Goal: Register for event/course

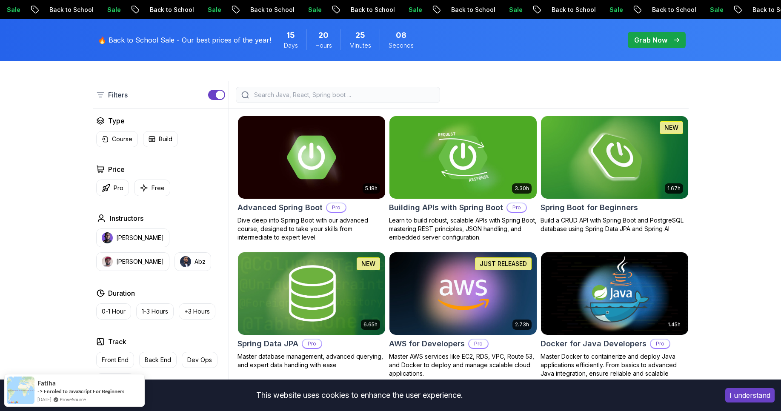
scroll to position [204, 0]
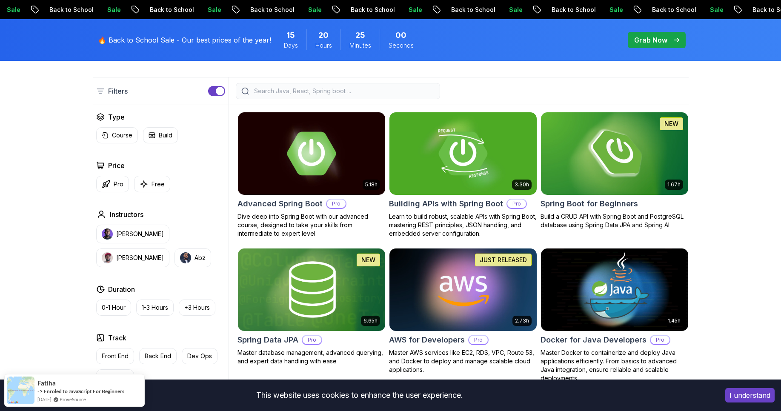
click at [765, 399] on button "I understand" at bounding box center [750, 395] width 49 height 14
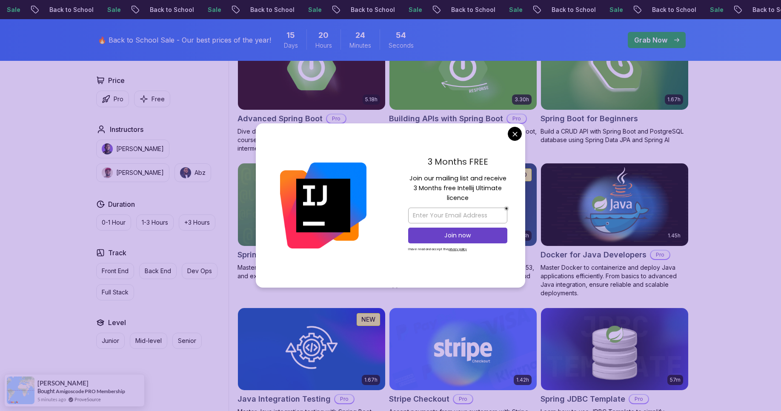
scroll to position [358, 0]
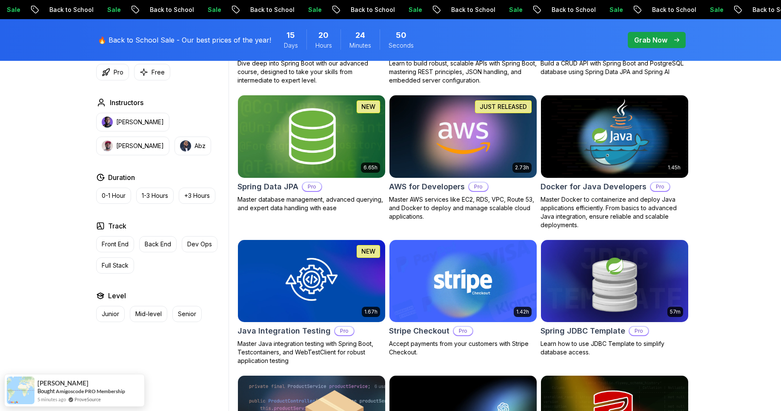
click at [514, 138] on body "Sale Back to School Sale Back to School Sale Back to School Sale Back to School…" at bounding box center [390, 368] width 781 height 1452
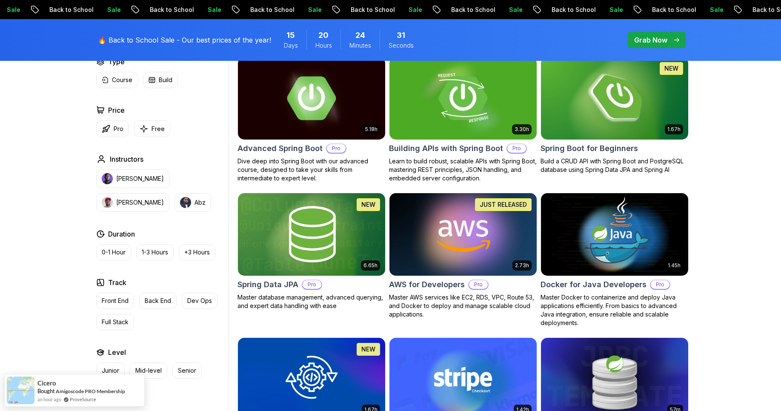
scroll to position [204, 0]
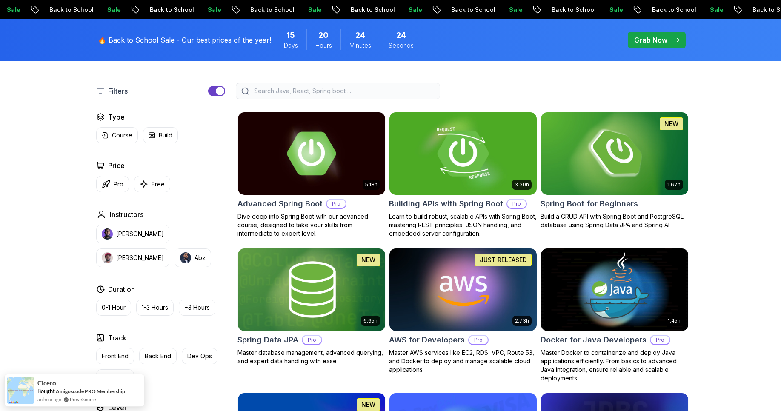
click at [437, 184] on img at bounding box center [463, 153] width 155 height 86
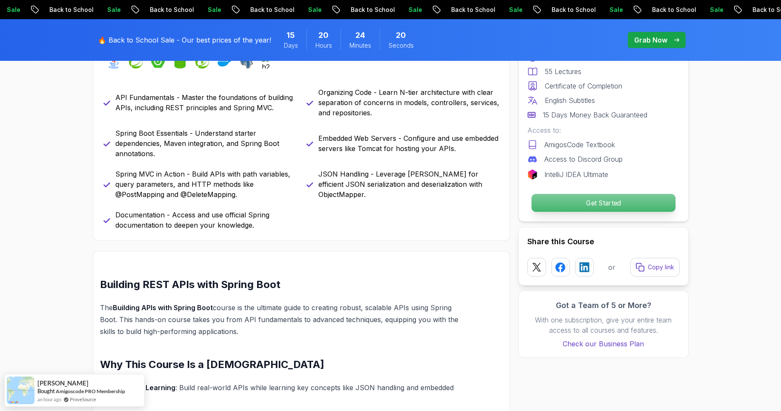
click at [606, 202] on p "Get Started" at bounding box center [603, 203] width 144 height 18
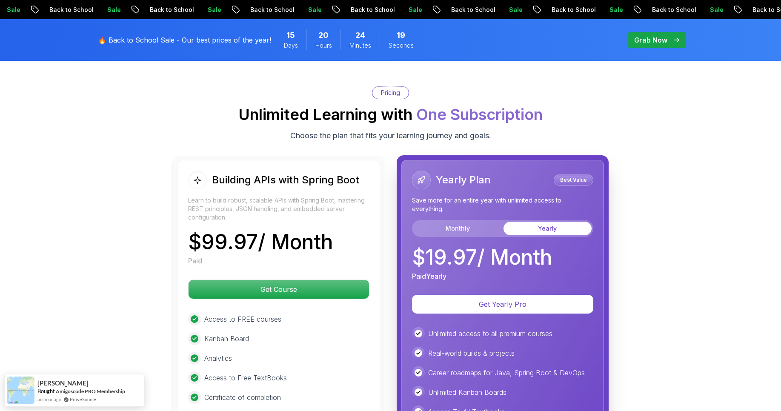
scroll to position [1972, 0]
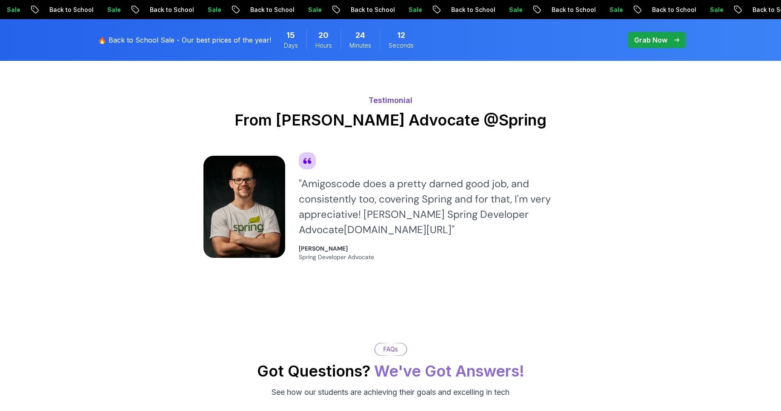
drag, startPoint x: 133, startPoint y: 173, endPoint x: 89, endPoint y: 161, distance: 45.3
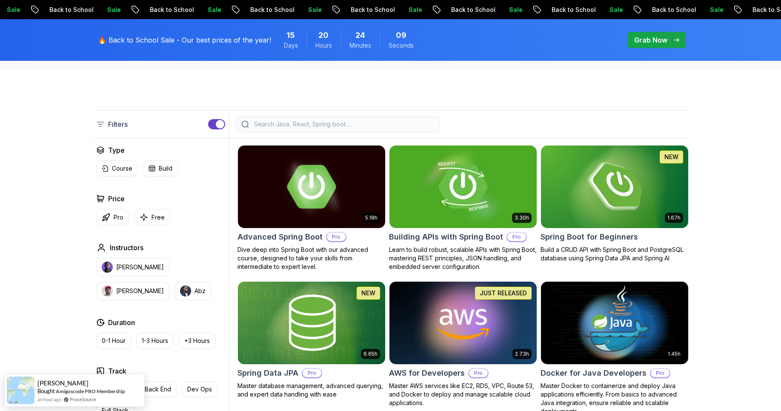
scroll to position [153, 0]
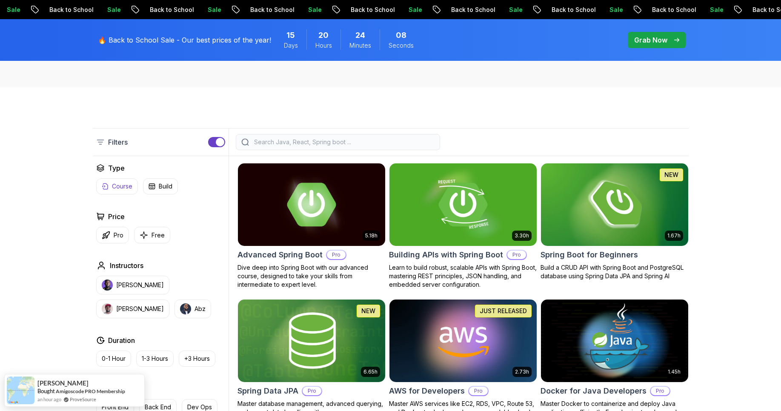
click at [120, 185] on p "Course" at bounding box center [122, 186] width 20 height 9
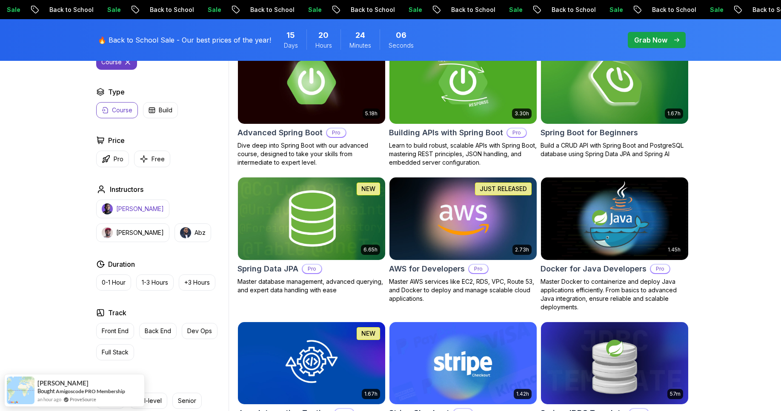
scroll to position [307, 0]
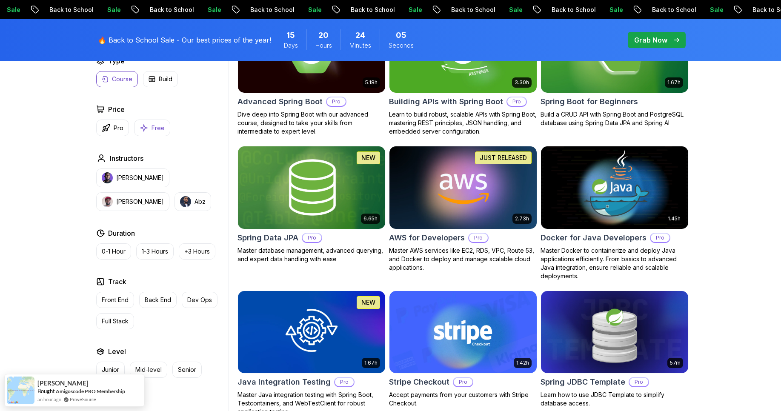
click at [162, 131] on p "Free" at bounding box center [158, 128] width 13 height 9
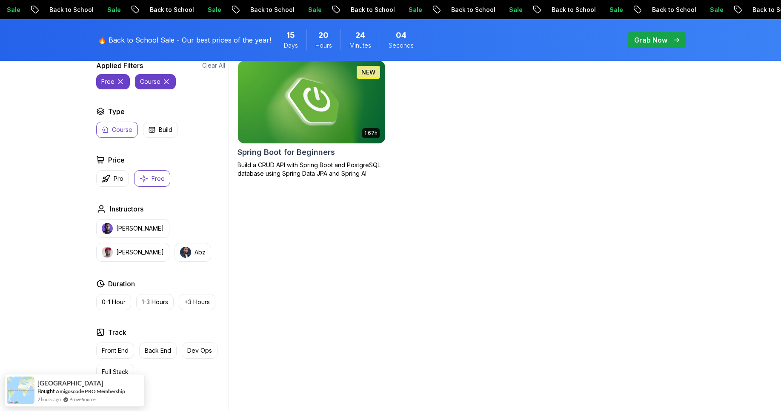
scroll to position [256, 0]
click at [299, 117] on img at bounding box center [311, 102] width 155 height 86
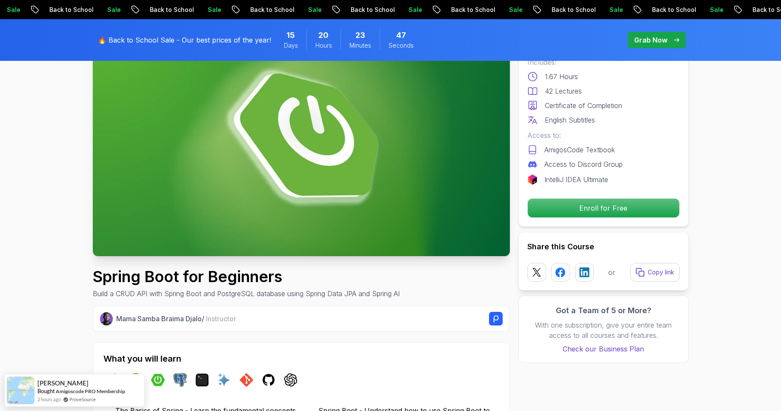
scroll to position [102, 0]
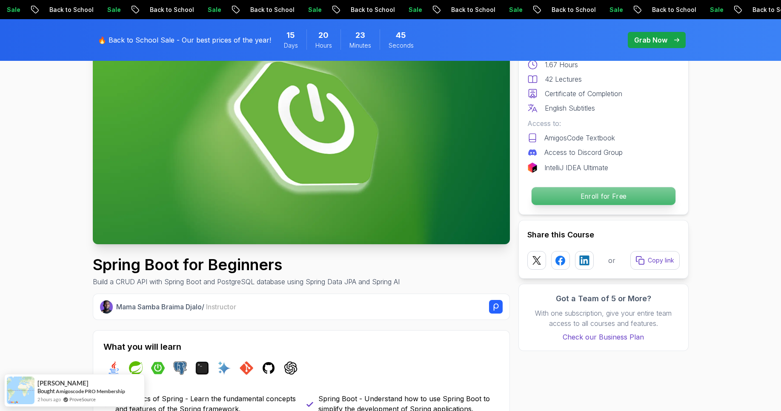
click at [622, 196] on p "Enroll for Free" at bounding box center [603, 196] width 144 height 18
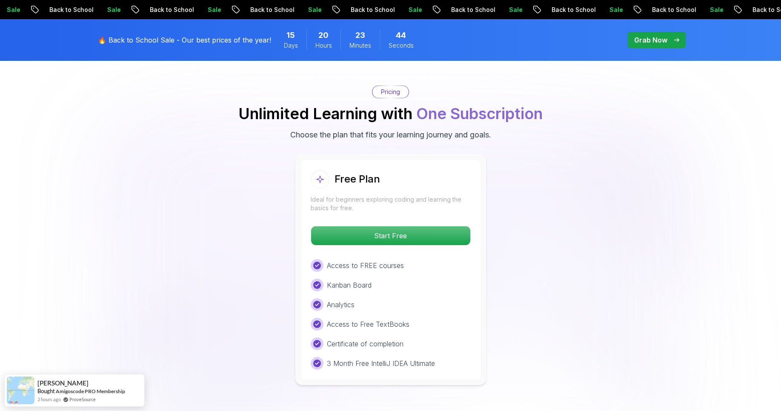
scroll to position [1733, 0]
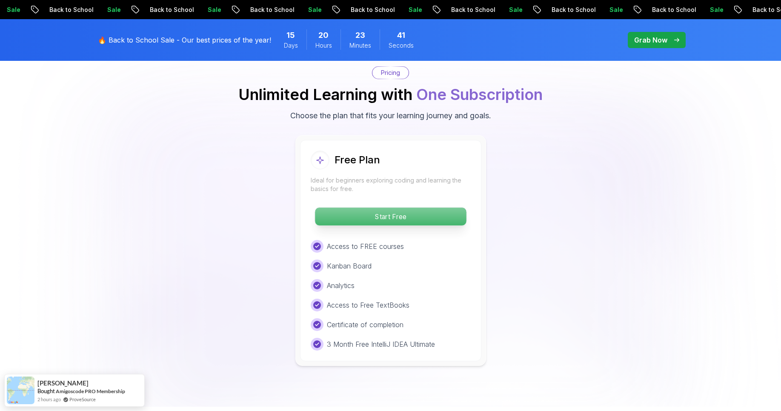
click at [358, 208] on p "Start Free" at bounding box center [390, 217] width 151 height 18
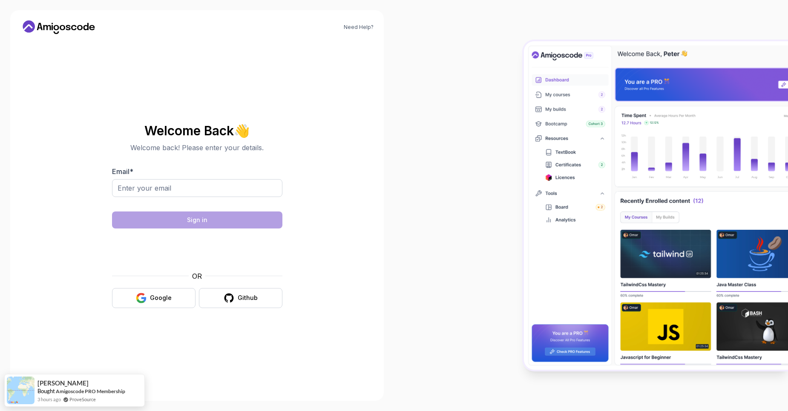
drag, startPoint x: 149, startPoint y: 178, endPoint x: 150, endPoint y: 187, distance: 9.8
click at [151, 181] on div "Email *" at bounding box center [197, 187] width 170 height 40
click at [152, 189] on input "Email *" at bounding box center [197, 188] width 170 height 18
type input "francomoreal@gmail.com"
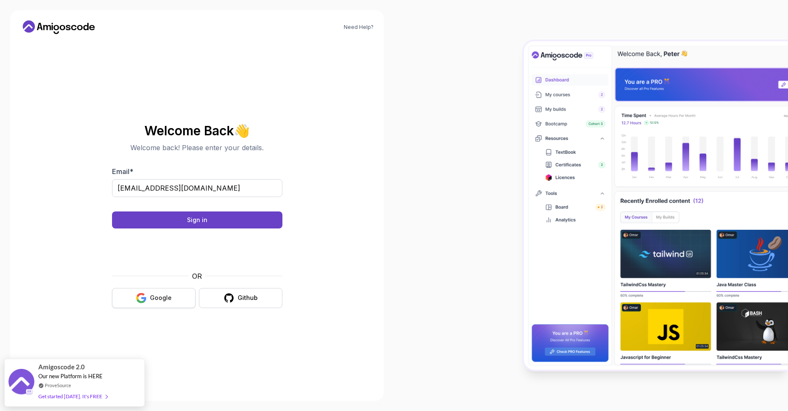
click at [160, 295] on div "Google" at bounding box center [161, 298] width 22 height 9
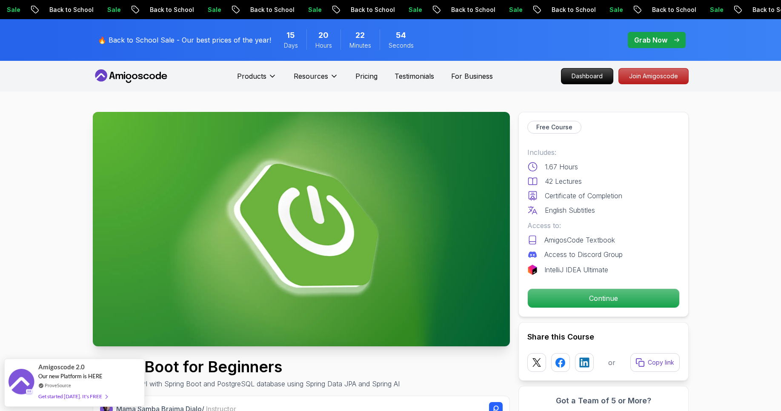
click at [567, 300] on p "Continue" at bounding box center [603, 299] width 144 height 18
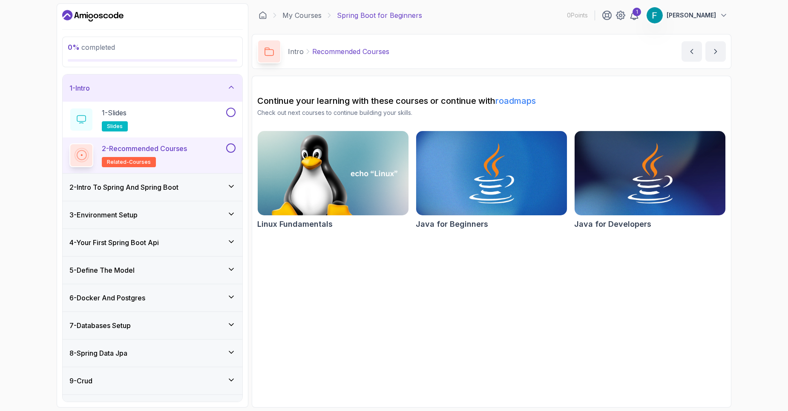
click at [101, 191] on h3 "2 - Intro To Spring And Spring Boot" at bounding box center [123, 187] width 109 height 10
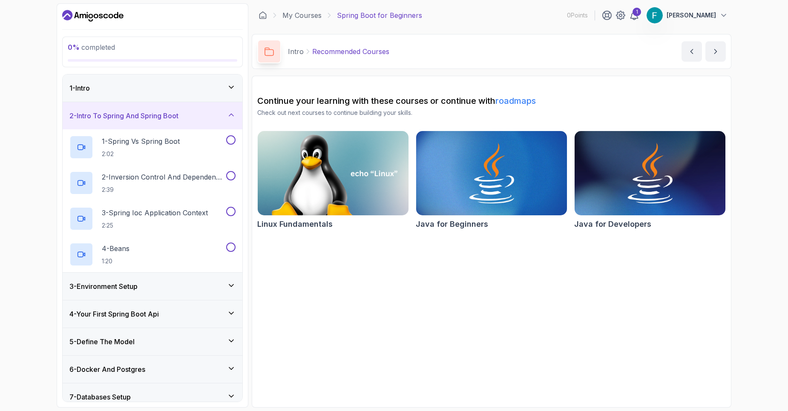
click at [152, 119] on h3 "2 - Intro To Spring And Spring Boot" at bounding box center [123, 116] width 109 height 10
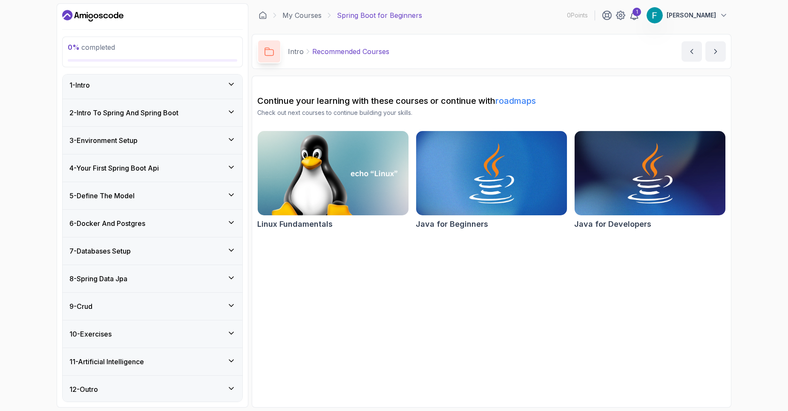
scroll to position [4, 0]
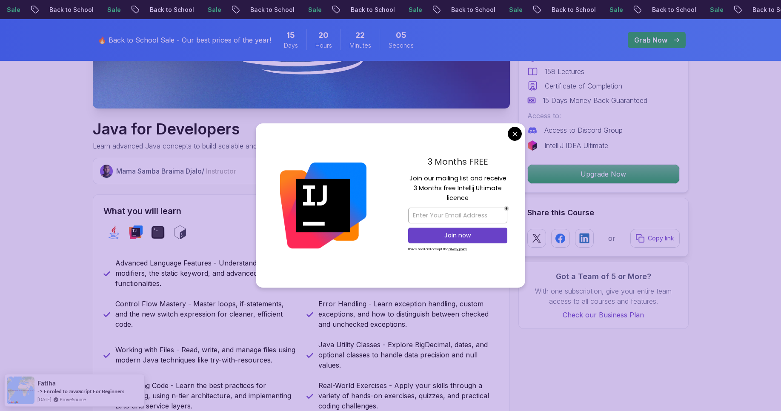
scroll to position [204, 0]
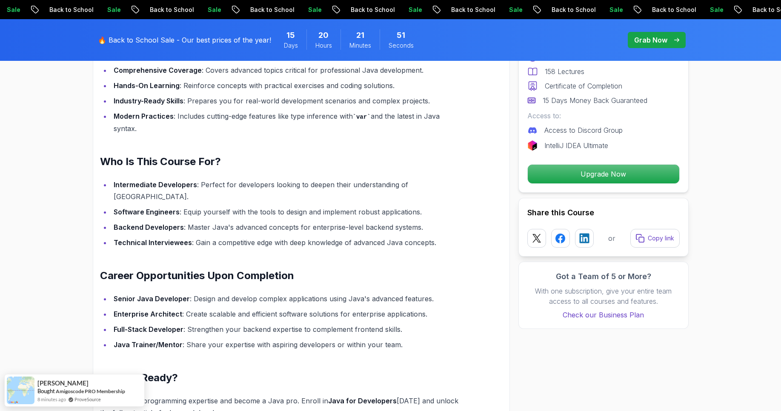
scroll to position [818, 0]
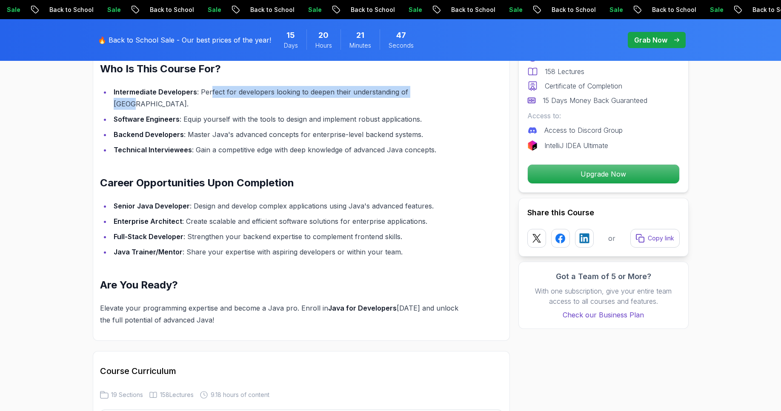
drag, startPoint x: 214, startPoint y: 92, endPoint x: 431, endPoint y: 94, distance: 216.8
click at [431, 94] on li "Intermediate Developers : Perfect for developers looking to deepen their unders…" at bounding box center [286, 98] width 351 height 24
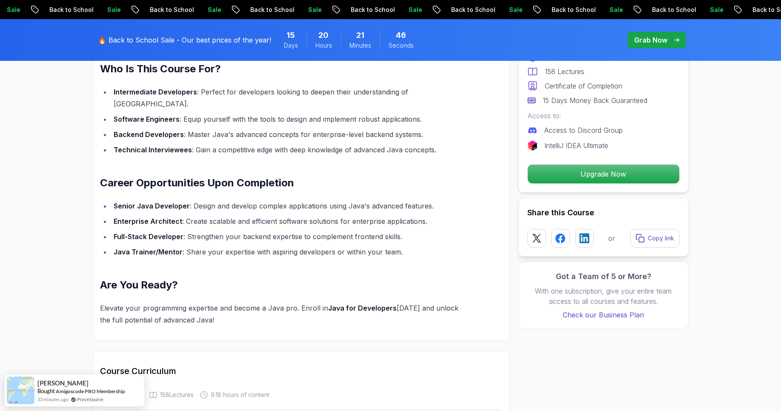
click at [202, 115] on ul "Intermediate Developers : Perfect for developers looking to deepen their unders…" at bounding box center [281, 121] width 362 height 70
drag, startPoint x: 224, startPoint y: 116, endPoint x: 332, endPoint y: 111, distance: 107.9
click at [325, 112] on ul "Intermediate Developers : Perfect for developers looking to deepen their unders…" at bounding box center [281, 121] width 362 height 70
click at [289, 113] on li "Software Engineers : Equip yourself with the tools to design and implement robu…" at bounding box center [286, 119] width 351 height 12
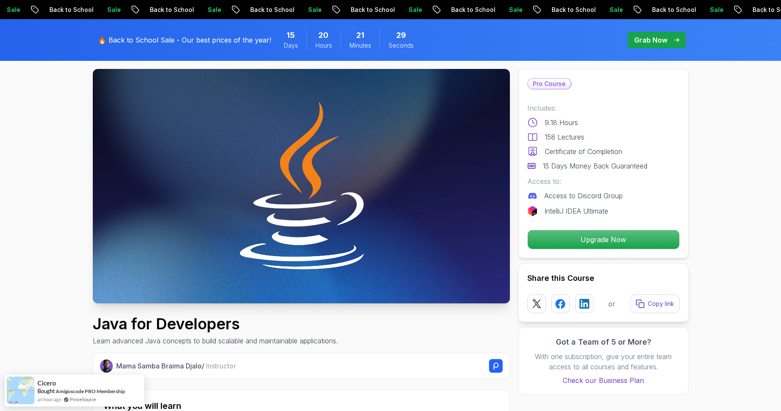
scroll to position [0, 0]
